Goal: Information Seeking & Learning: Learn about a topic

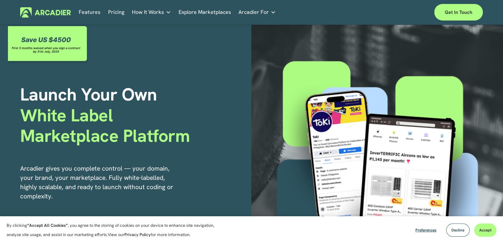
click at [116, 10] on link "Pricing" at bounding box center [116, 12] width 16 height 10
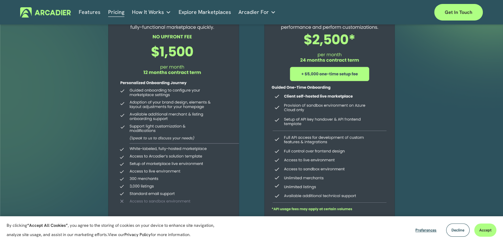
scroll to position [99, 0]
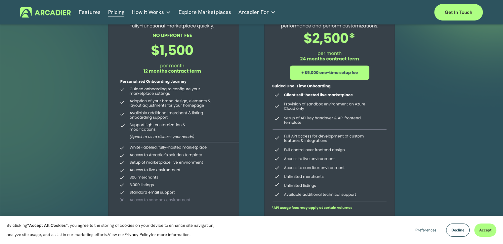
click at [156, 12] on span "How It Works" at bounding box center [148, 12] width 32 height 9
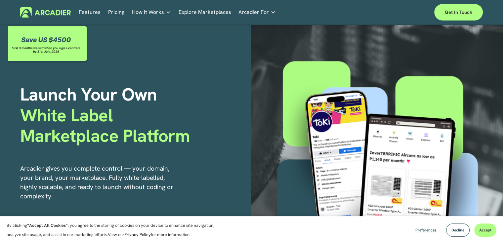
click at [110, 11] on link "Pricing" at bounding box center [116, 12] width 16 height 10
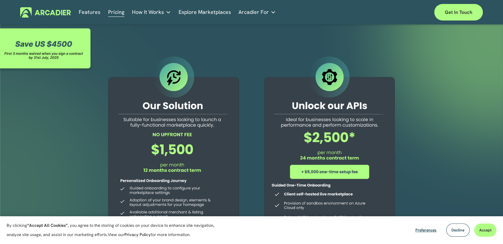
click at [197, 10] on link "Explore Marketplaces" at bounding box center [204, 12] width 53 height 10
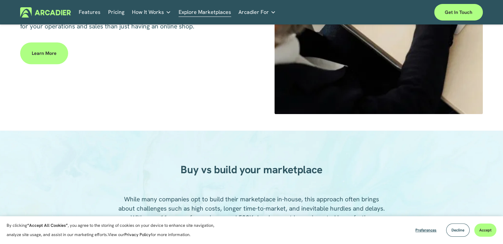
scroll to position [297, 0]
